Goal: Find specific page/section: Find specific page/section

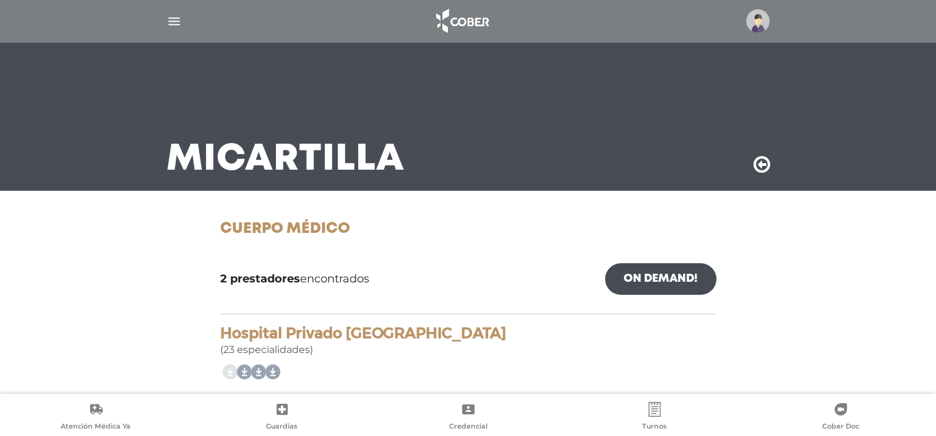
click at [173, 22] on img "button" at bounding box center [173, 21] width 15 height 15
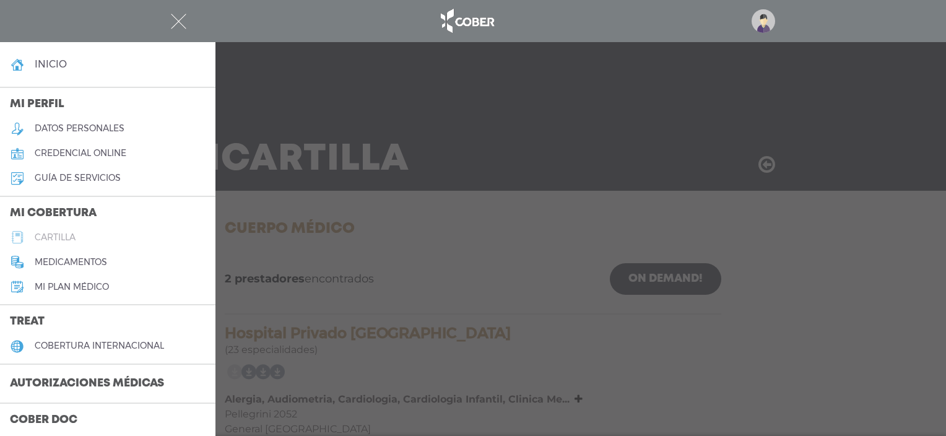
click at [57, 233] on h5 "cartilla" at bounding box center [55, 237] width 41 height 11
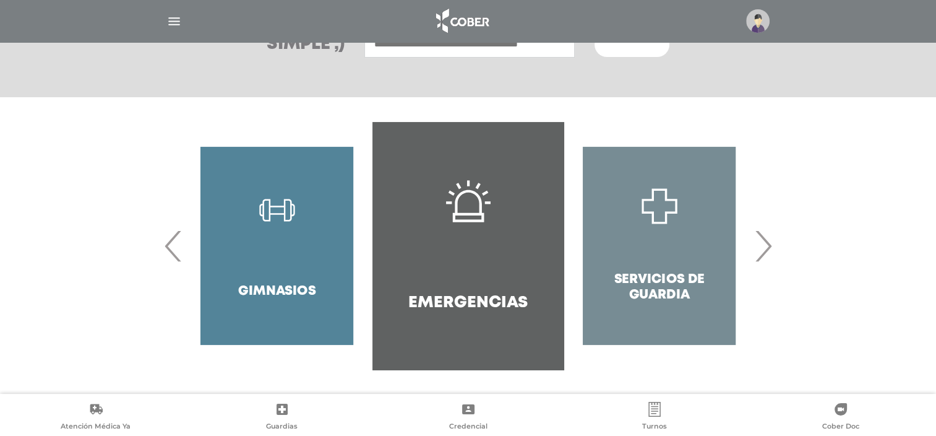
scroll to position [187, 0]
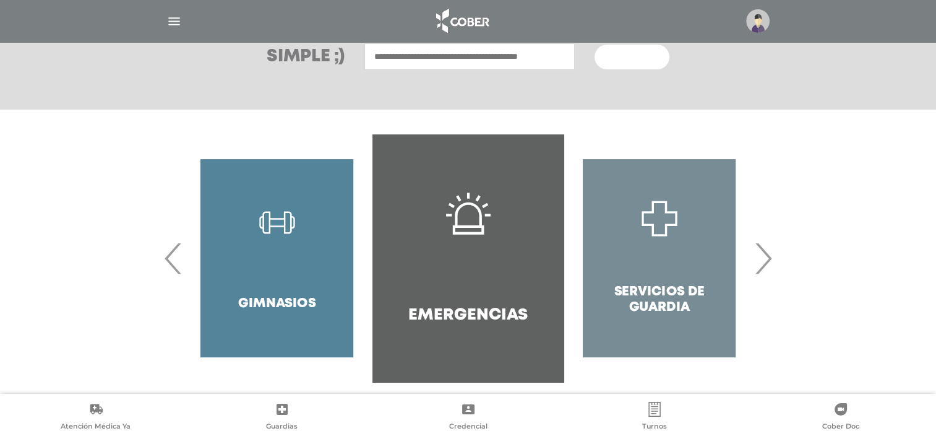
click at [762, 257] on span "›" at bounding box center [763, 258] width 24 height 67
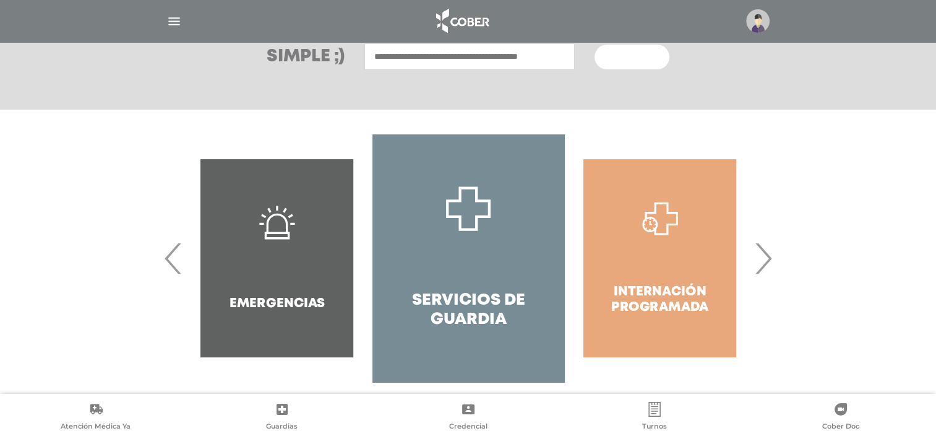
click at [762, 257] on span "›" at bounding box center [763, 258] width 24 height 67
